Goal: Task Accomplishment & Management: Manage account settings

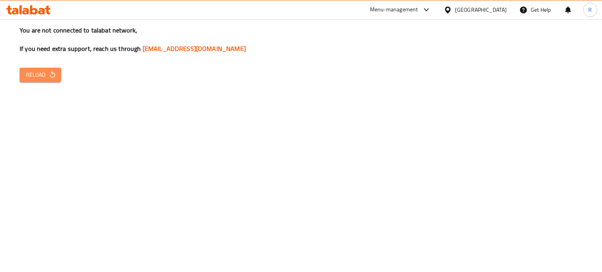
click at [46, 73] on span "Reload" at bounding box center [40, 75] width 29 height 10
click at [52, 73] on icon "button" at bounding box center [52, 74] width 5 height 7
click at [52, 71] on icon "button" at bounding box center [53, 75] width 8 height 8
